Goal: Task Accomplishment & Management: Complete application form

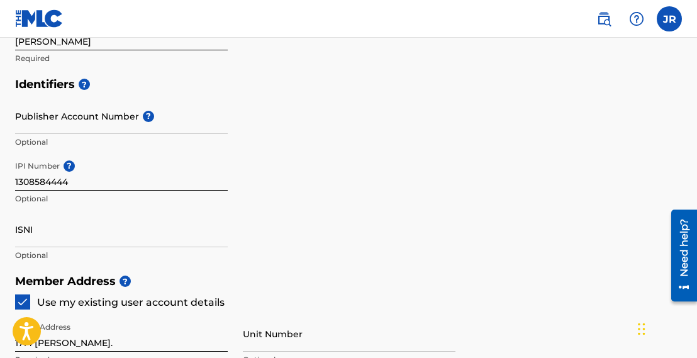
click at [65, 240] on input "ISNI" at bounding box center [121, 229] width 213 height 36
click at [278, 288] on h5 "Member Address ?" at bounding box center [348, 281] width 667 height 27
click at [174, 271] on h5 "Member Address ?" at bounding box center [348, 281] width 667 height 27
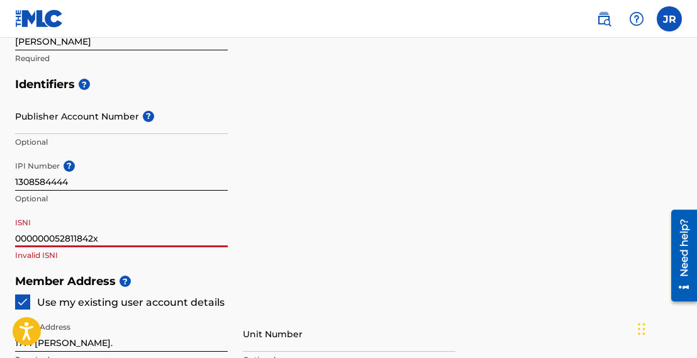
click at [135, 241] on input "000000052811842x" at bounding box center [121, 229] width 213 height 36
drag, startPoint x: 92, startPoint y: 242, endPoint x: -57, endPoint y: 232, distance: 150.1
click at [85, 235] on input "[PHONE_NUMBER]" at bounding box center [121, 229] width 213 height 36
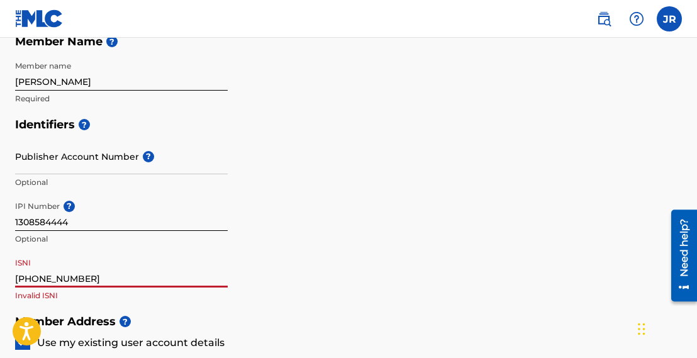
scroll to position [315, 0]
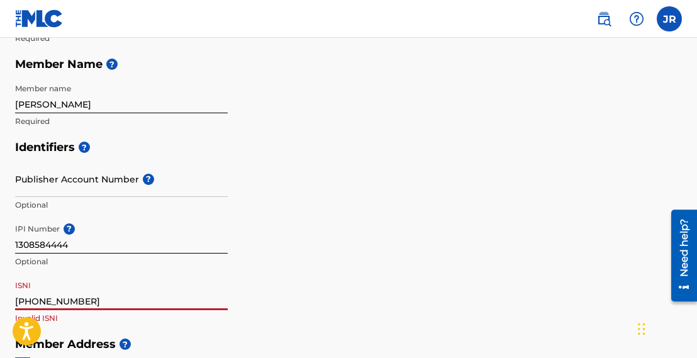
click at [66, 301] on input "[PHONE_NUMBER]" at bounding box center [121, 292] width 213 height 36
click at [40, 301] on input "[PHONE_NUMBER]" at bounding box center [121, 292] width 213 height 36
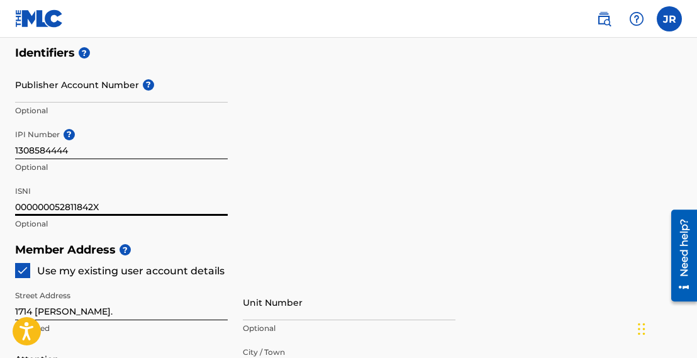
scroll to position [440, 0]
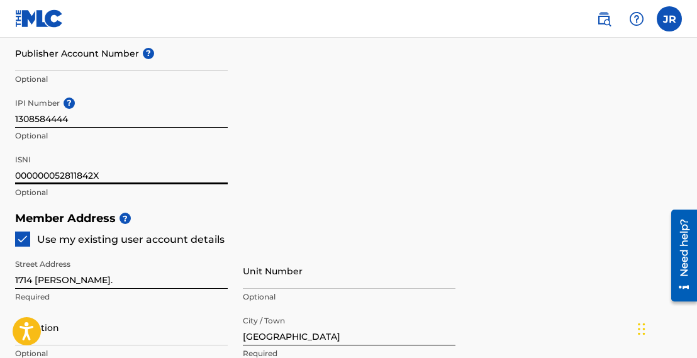
type input "000000052811842X"
click at [365, 200] on div "Identifiers ? Publisher Account Number ? Optional IPI Number ? 1308584444 Optio…" at bounding box center [348, 106] width 667 height 197
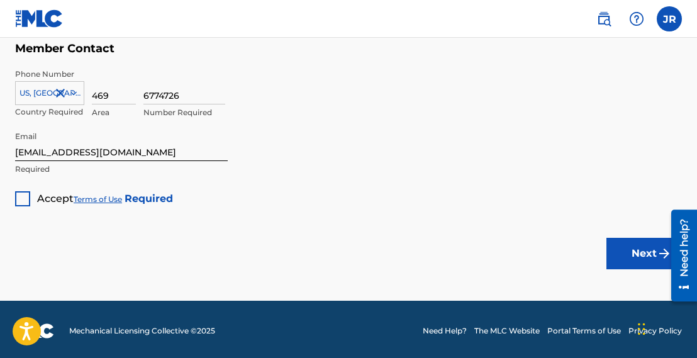
scroll to position [900, 0]
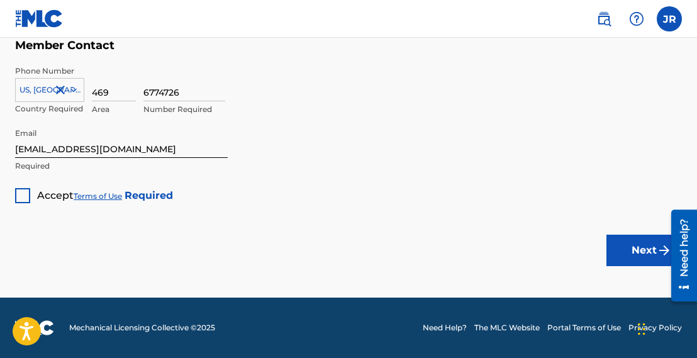
click at [22, 201] on div at bounding box center [22, 195] width 15 height 15
click at [651, 253] on button "Next" at bounding box center [645, 250] width 76 height 31
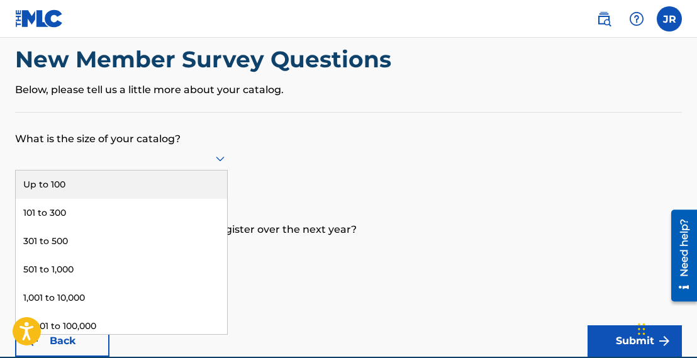
click at [216, 171] on div "9 results available. Use Up and Down to choose options, press Enter to select t…" at bounding box center [121, 159] width 213 height 24
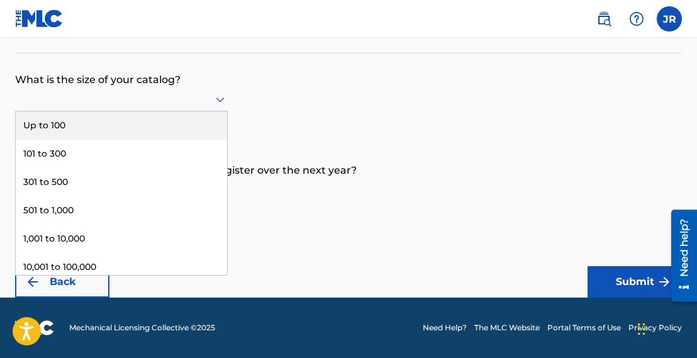
click at [126, 130] on div "Up to 100" at bounding box center [121, 125] width 211 height 28
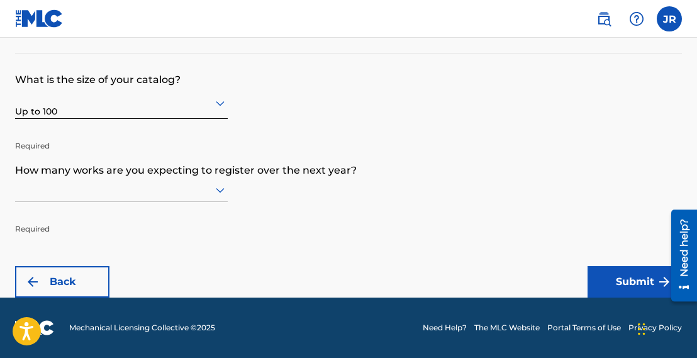
scroll to position [116, 0]
click at [213, 188] on div at bounding box center [121, 190] width 213 height 24
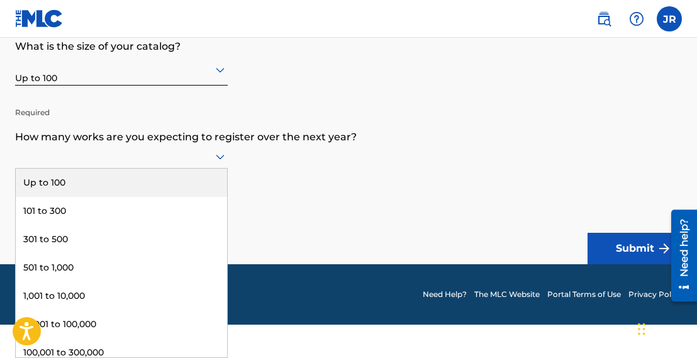
click at [162, 193] on div "Up to 100" at bounding box center [121, 183] width 211 height 28
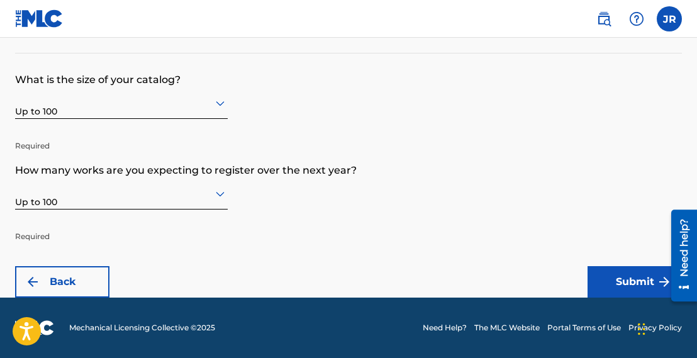
scroll to position [124, 0]
click at [225, 197] on div "Up to 100" at bounding box center [121, 193] width 213 height 31
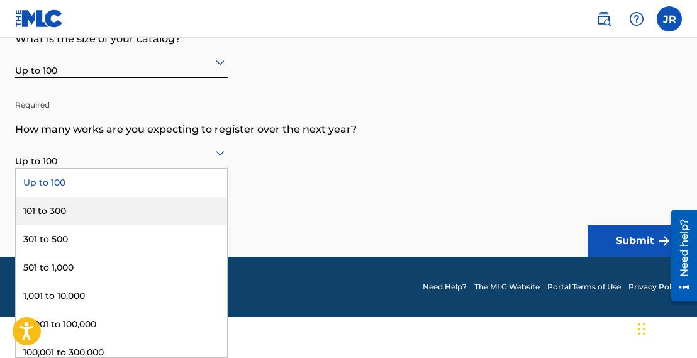
click at [176, 210] on div "101 to 300" at bounding box center [121, 211] width 211 height 28
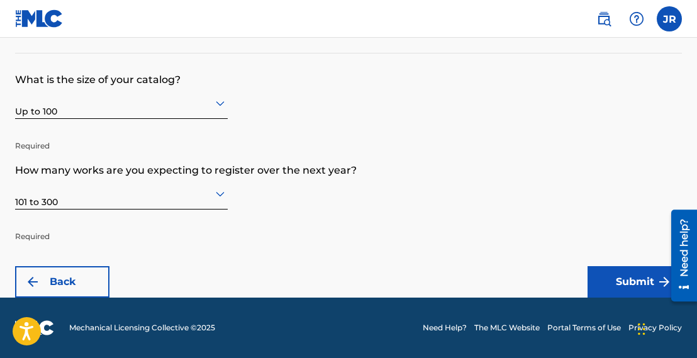
scroll to position [83, 0]
click at [609, 274] on button "Submit" at bounding box center [635, 281] width 94 height 31
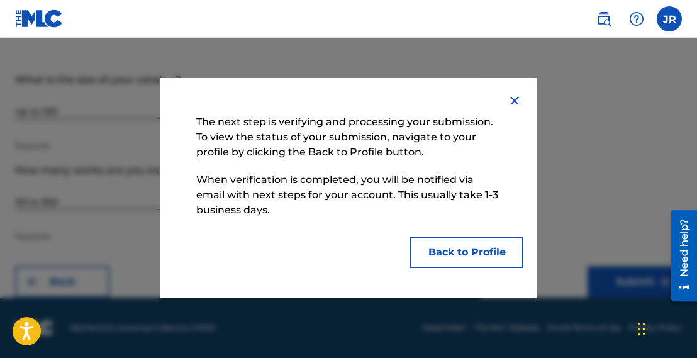
click at [452, 249] on button "Back to Profile" at bounding box center [466, 252] width 113 height 31
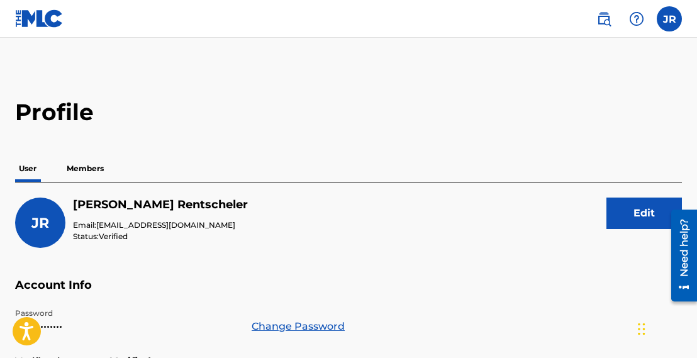
click at [77, 165] on p "Members" at bounding box center [85, 168] width 45 height 26
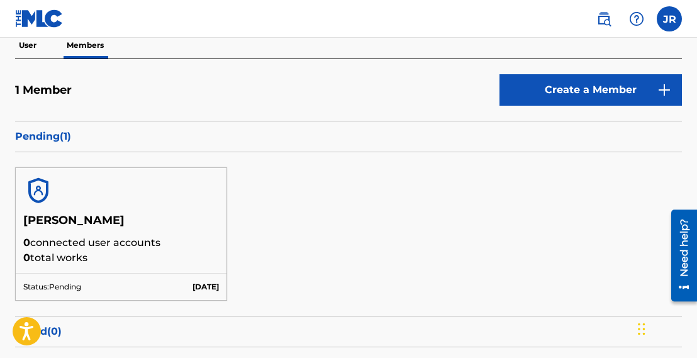
scroll to position [189, 0]
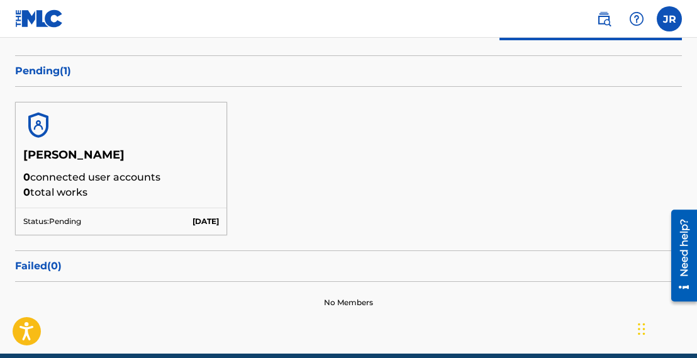
click at [142, 180] on p "0 connected user accounts" at bounding box center [121, 177] width 196 height 15
click at [148, 157] on h5 "[PERSON_NAME]" at bounding box center [121, 159] width 196 height 22
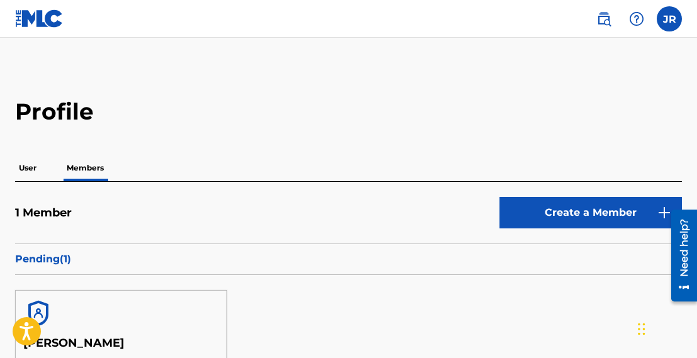
scroll to position [0, 0]
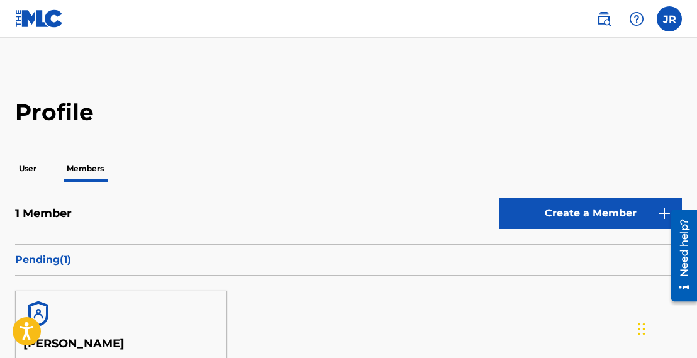
click at [28, 164] on p "User" at bounding box center [27, 168] width 25 height 26
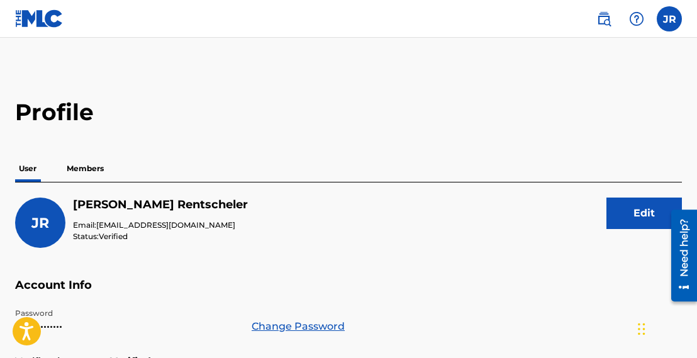
click at [82, 176] on p "Members" at bounding box center [85, 168] width 45 height 26
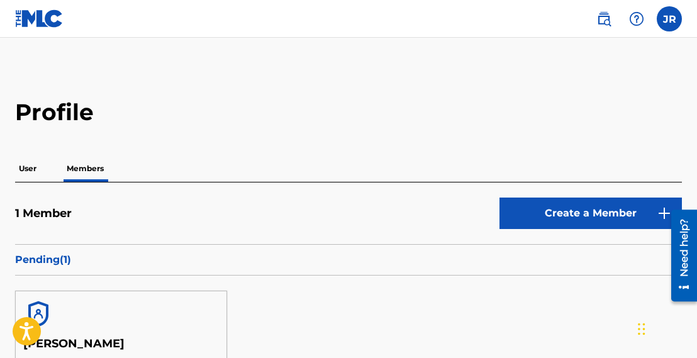
click at [23, 165] on p "User" at bounding box center [27, 168] width 25 height 26
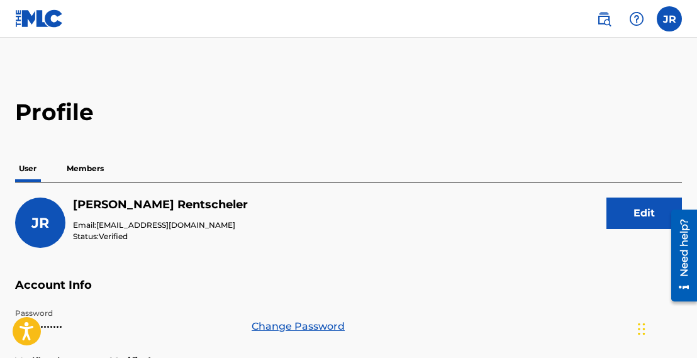
click at [675, 21] on label at bounding box center [669, 18] width 25 height 25
click at [669, 19] on input "JR [PERSON_NAME] [EMAIL_ADDRESS][DOMAIN_NAME] Notification Preferences Profile …" at bounding box center [669, 19] width 0 height 0
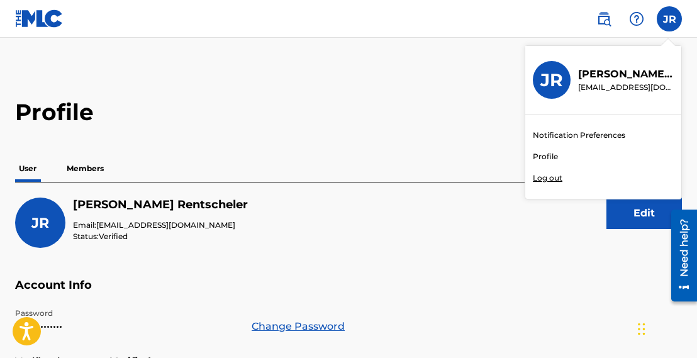
click at [675, 21] on div "JR JR [PERSON_NAME] [EMAIL_ADDRESS][DOMAIN_NAME] Notification Preferences Profi…" at bounding box center [669, 18] width 25 height 25
